Goal: Task Accomplishment & Management: Use online tool/utility

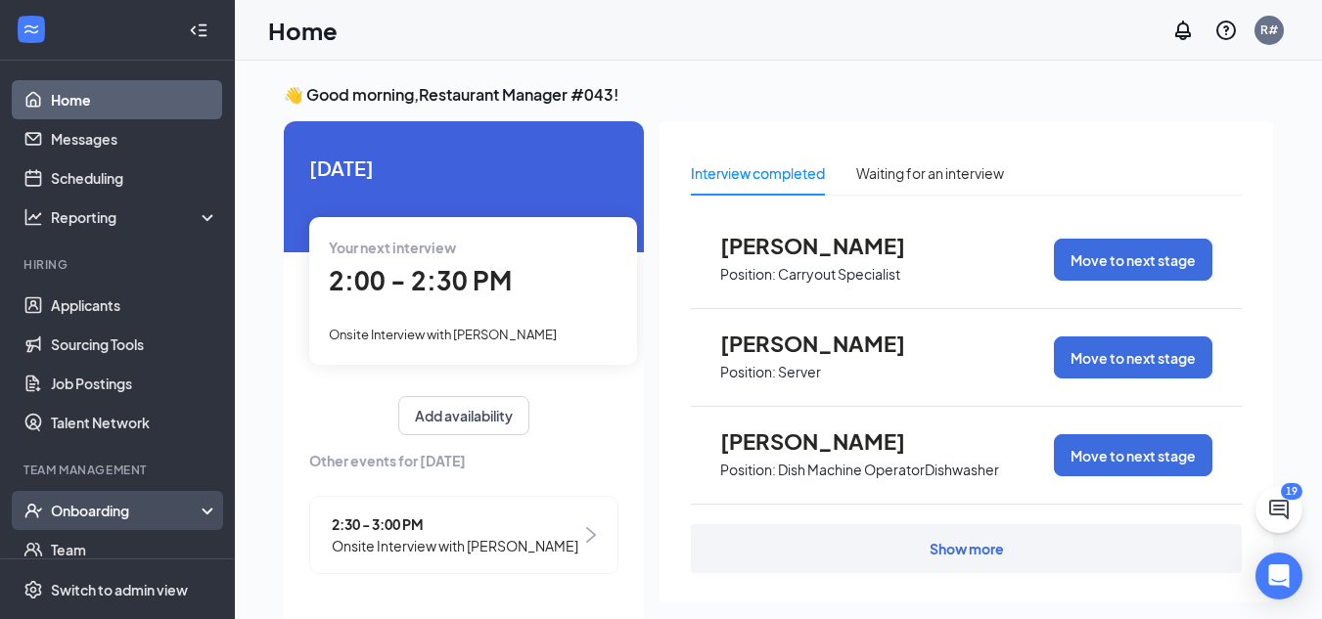
click at [63, 514] on div "Onboarding" at bounding box center [126, 511] width 151 height 20
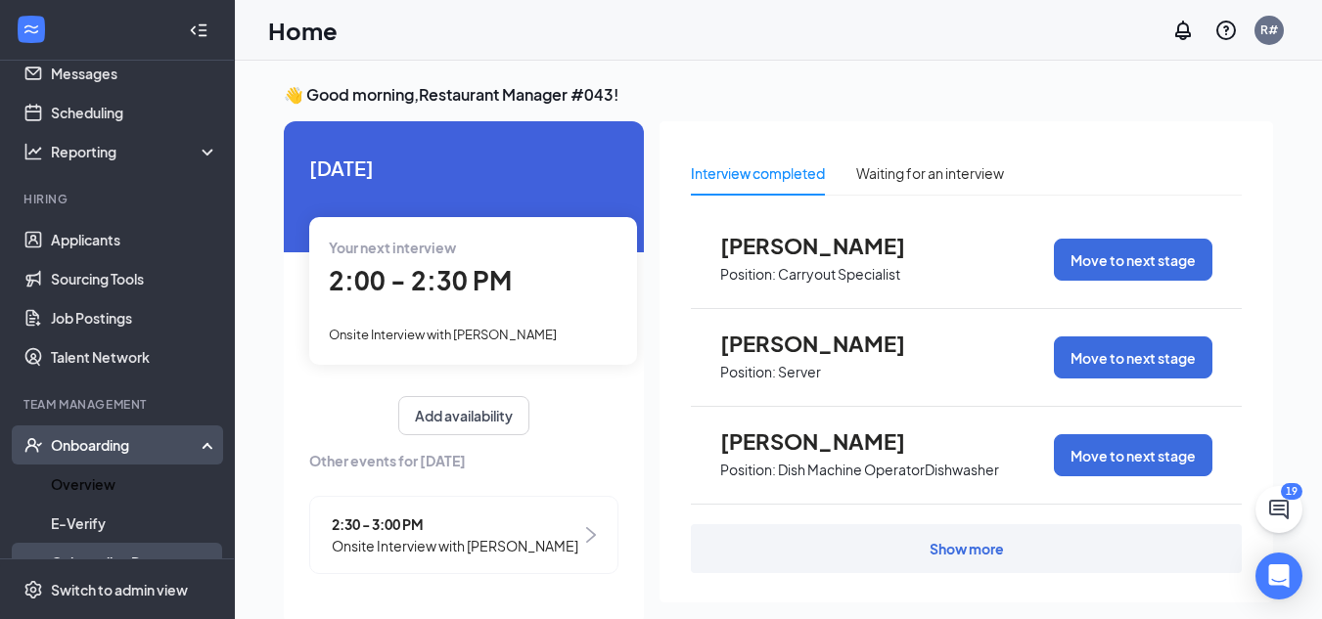
scroll to position [196, 0]
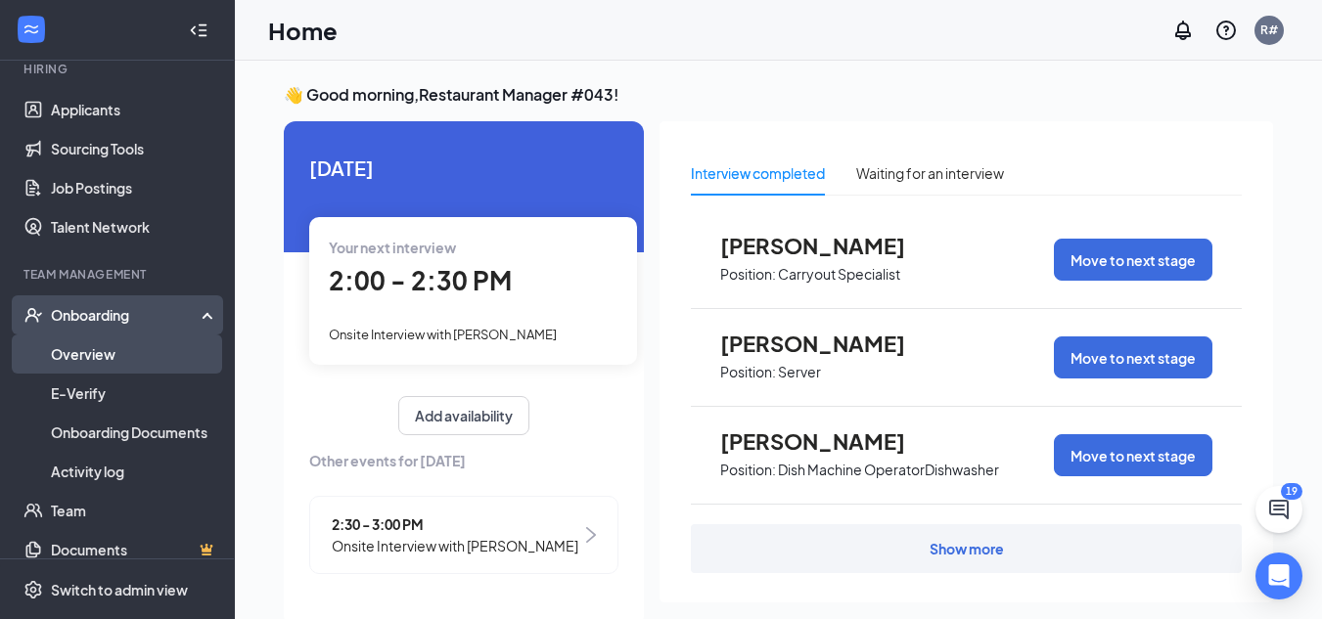
click at [89, 346] on link "Overview" at bounding box center [134, 354] width 167 height 39
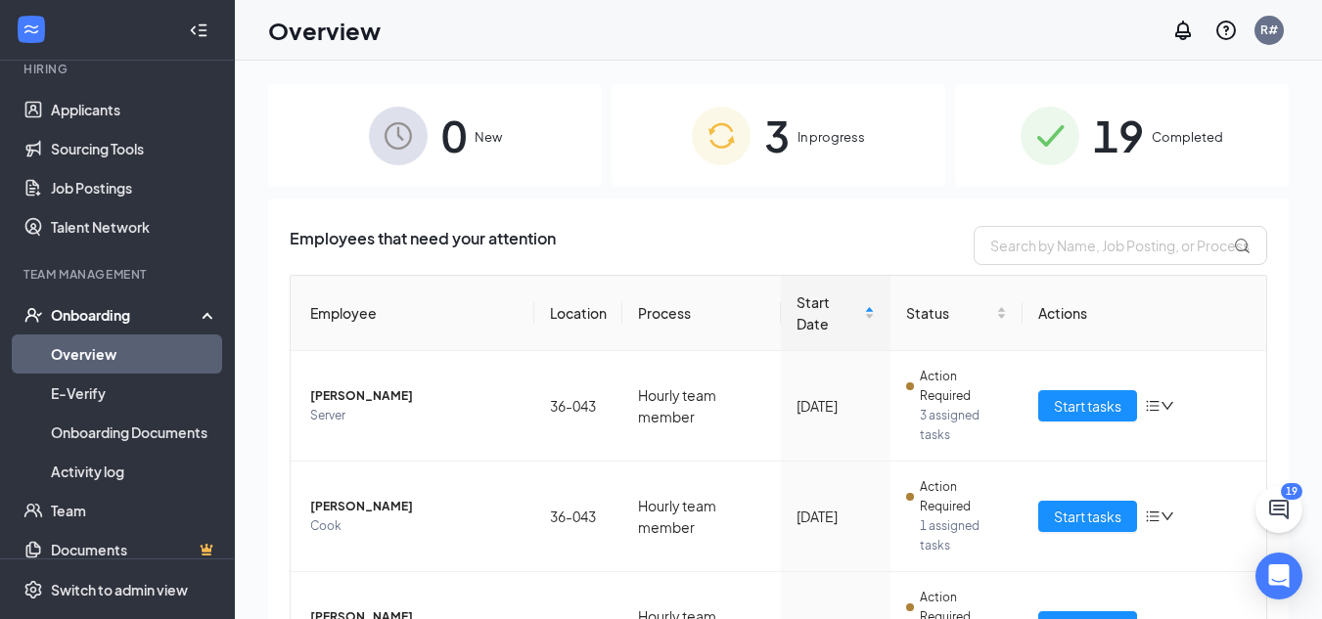
click at [1108, 123] on span "19" at bounding box center [1118, 136] width 51 height 68
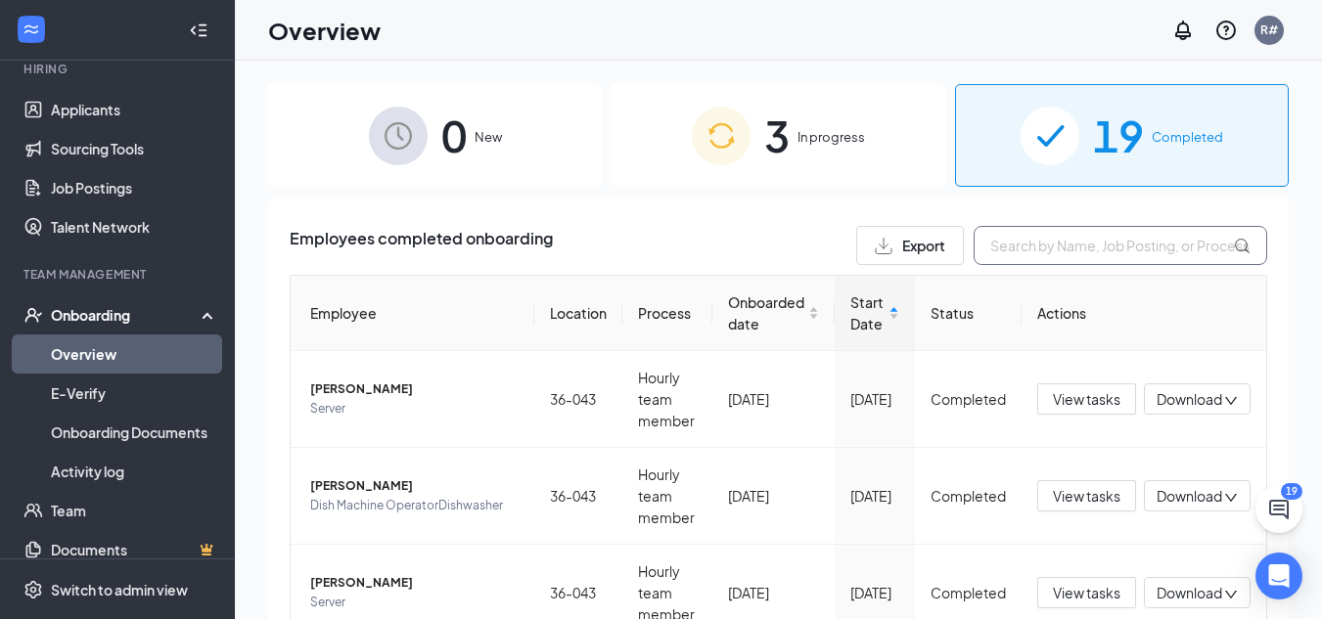
click at [989, 252] on input "text" at bounding box center [1121, 245] width 294 height 39
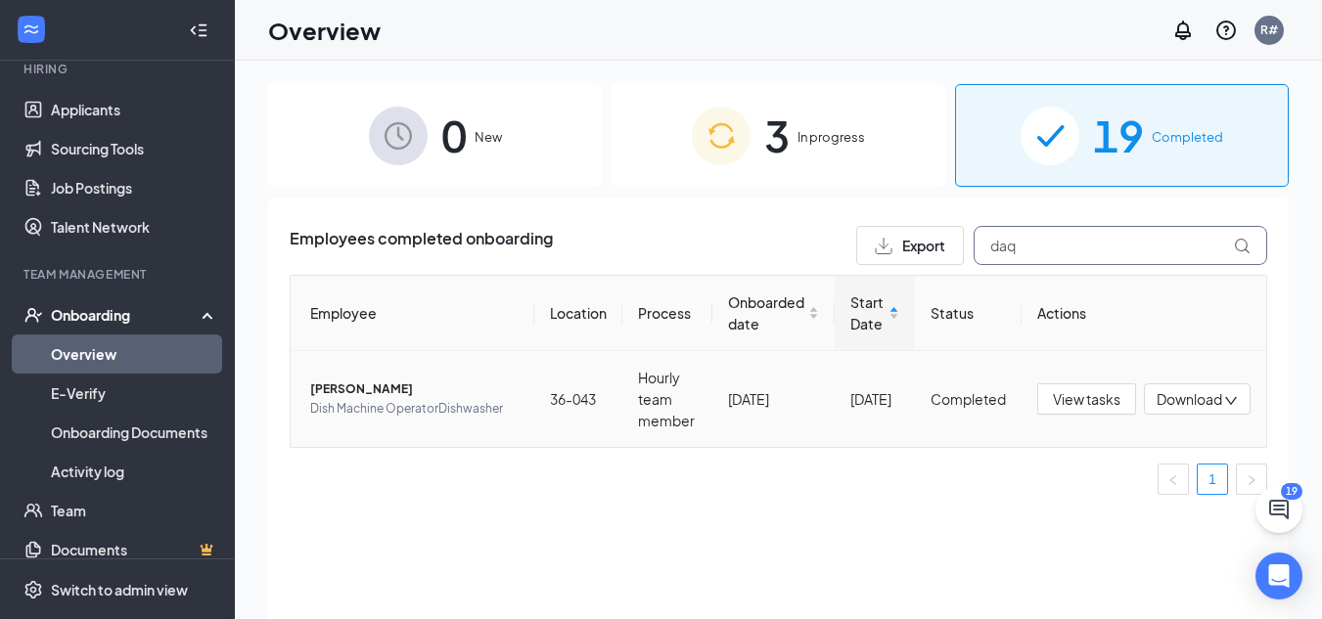
type input "daq"
click at [397, 398] on span "[PERSON_NAME]" at bounding box center [414, 390] width 208 height 20
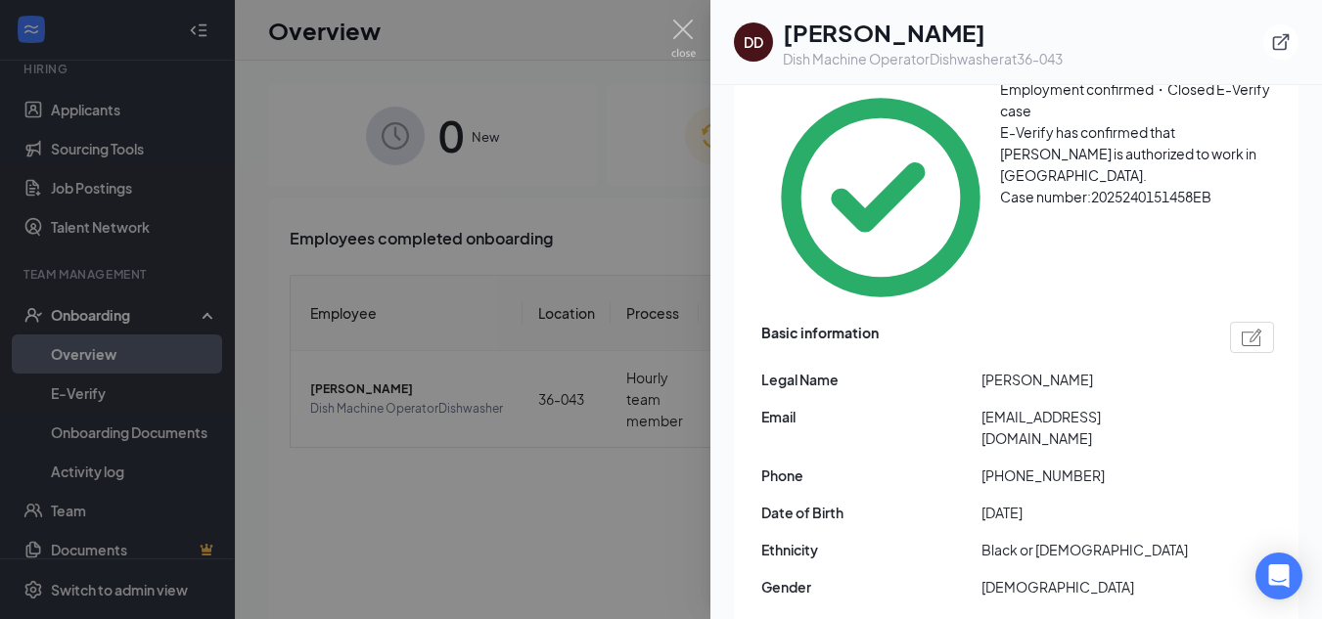
scroll to position [196, 0]
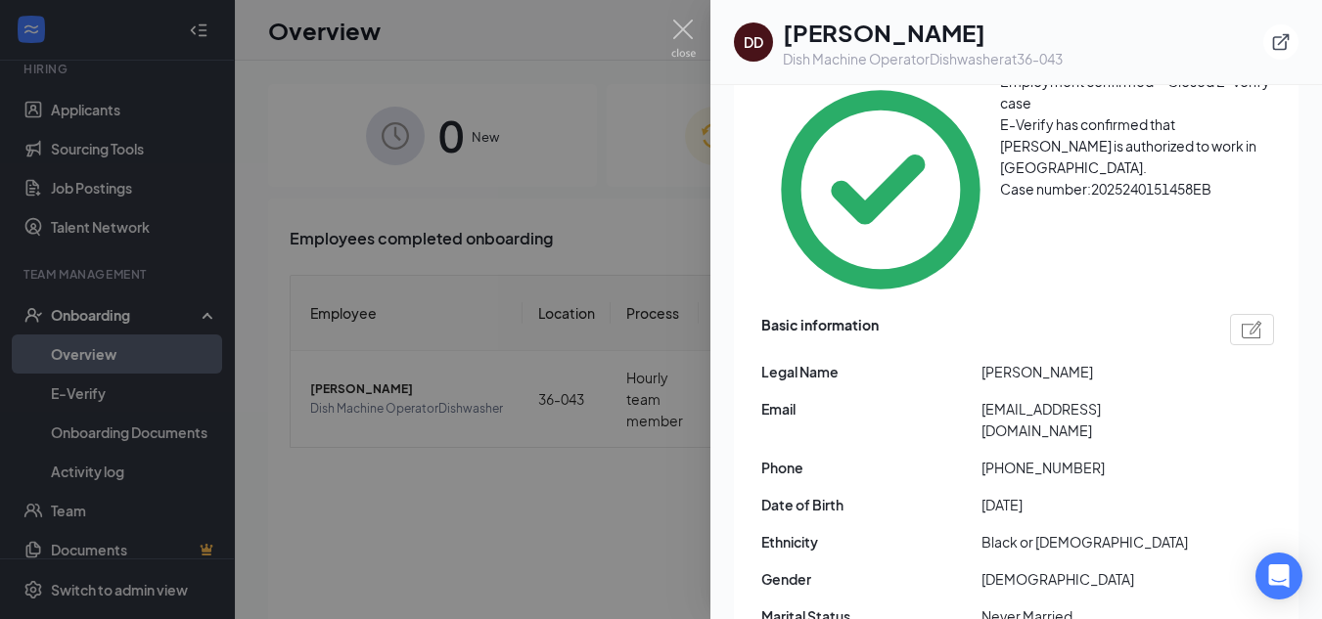
click at [515, 495] on div at bounding box center [661, 309] width 1322 height 619
